Goal: Communication & Community: Ask a question

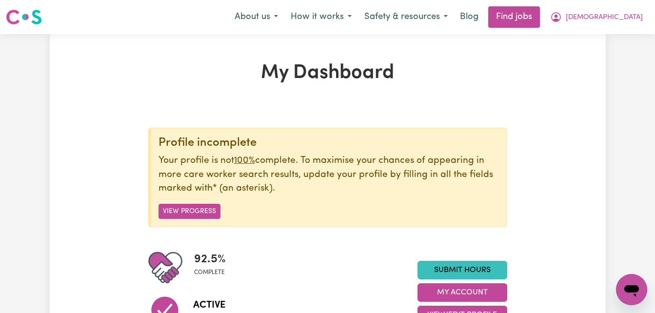
click at [631, 288] on icon "Open messaging window" at bounding box center [631, 291] width 15 height 12
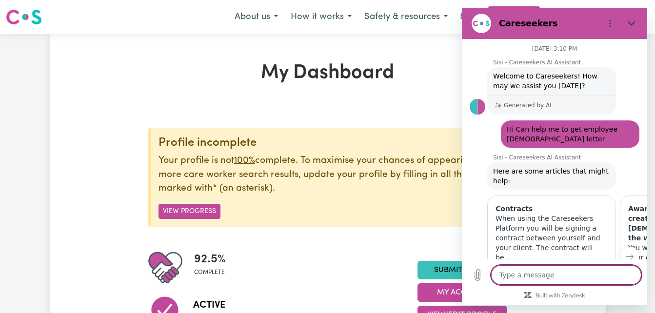
scroll to position [1749, 0]
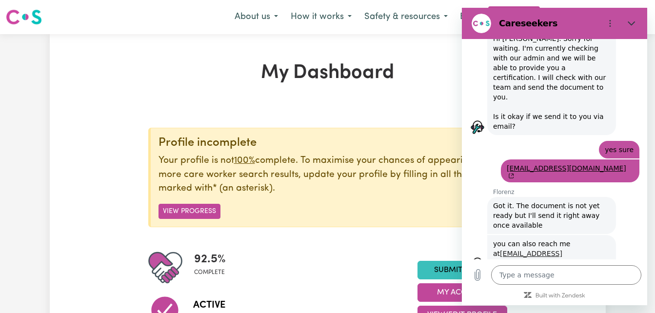
click at [539, 250] on link "[EMAIL_ADDRESS][DOMAIN_NAME]" at bounding box center [527, 259] width 69 height 18
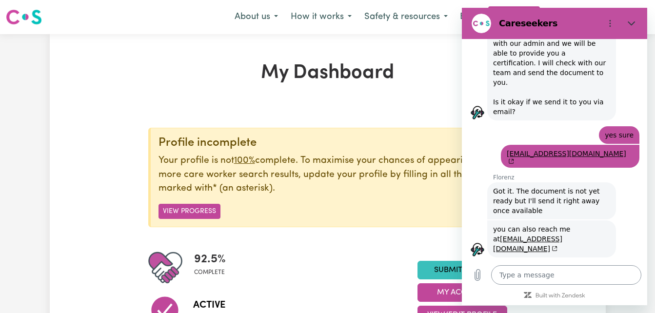
click at [510, 274] on textarea at bounding box center [566, 275] width 150 height 20
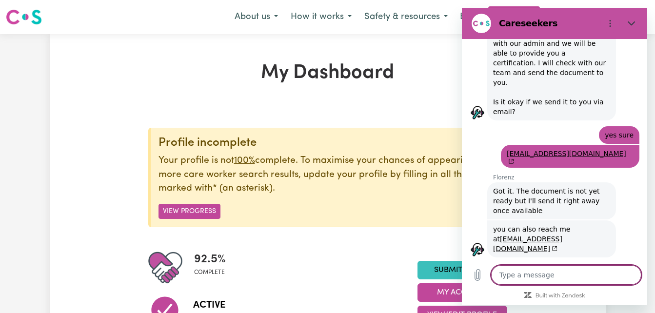
type textarea "H"
type textarea "x"
type textarea "Hi"
type textarea "x"
type textarea "Hi"
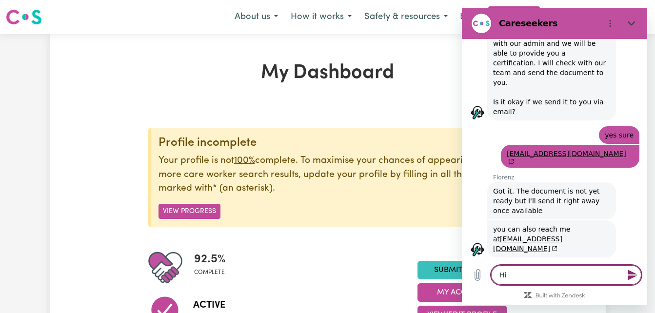
type textarea "x"
type textarea "Hi G"
type textarea "x"
type textarea "Hi"
type textarea "x"
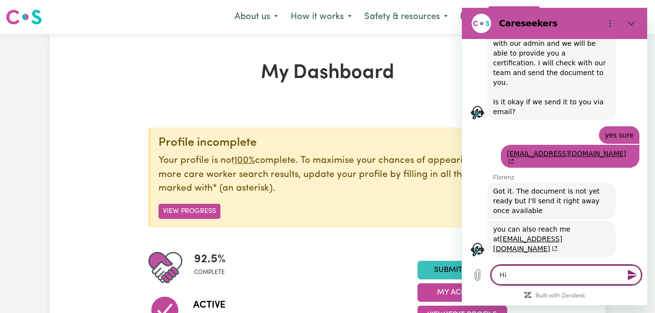
type textarea "Hi F"
type textarea "x"
type textarea "Hi Fl"
type textarea "x"
type textarea "Hi Flo"
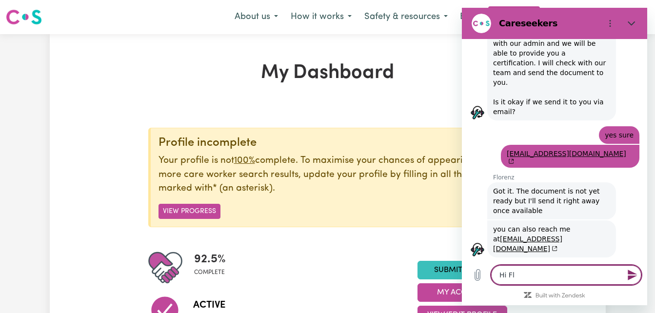
type textarea "x"
type textarea "Hi [PERSON_NAME]"
type textarea "x"
type textarea "Hi [PERSON_NAME]"
type textarea "x"
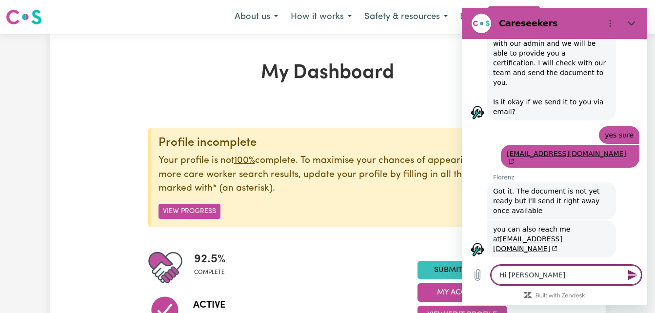
type textarea "Hi [PERSON_NAME]"
type textarea "x"
type textarea "Hi [PERSON_NAME]"
type textarea "x"
type textarea "Hi [PERSON_NAME]"
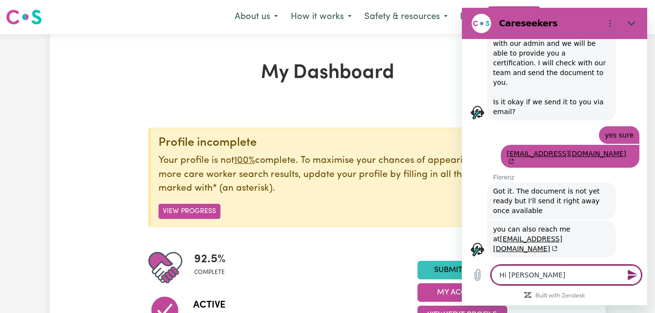
type textarea "x"
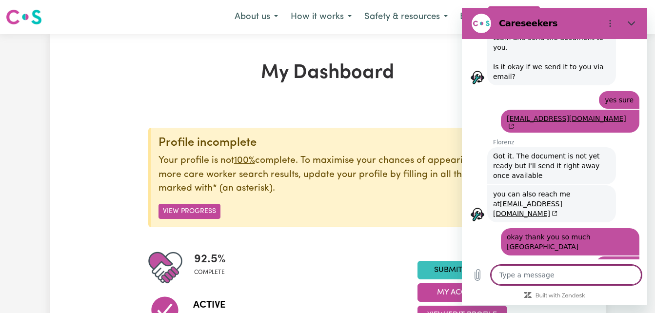
scroll to position [1800, 0]
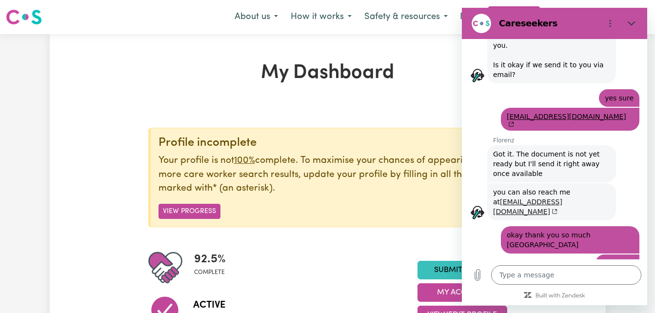
click at [520, 198] on link "[EMAIL_ADDRESS][DOMAIN_NAME]" at bounding box center [527, 207] width 69 height 18
type textarea "x"
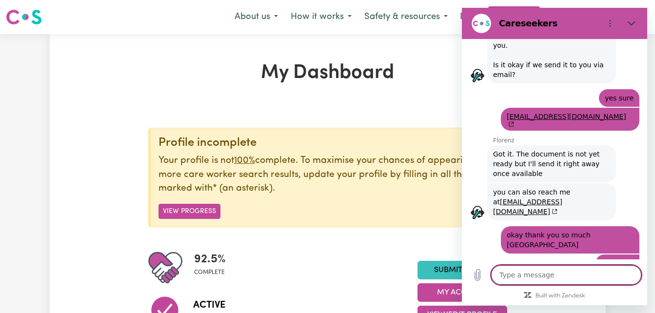
click at [528, 273] on textarea at bounding box center [566, 275] width 150 height 20
